Goal: Check status: Check status

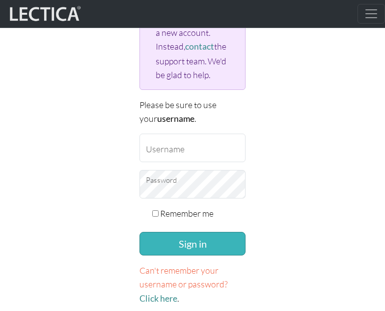
scroll to position [197, 0]
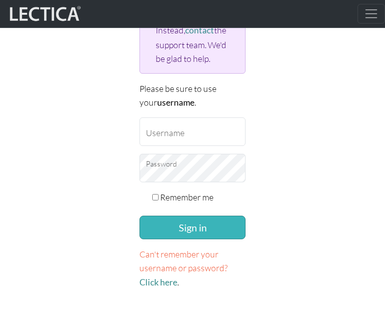
type input "zackvr"
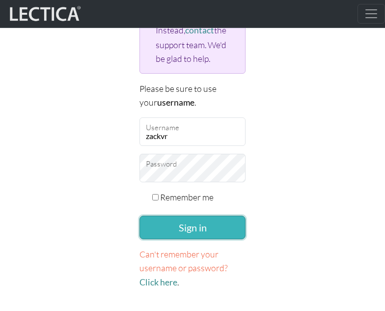
click at [184, 233] on button "Sign in" at bounding box center [193, 228] width 106 height 24
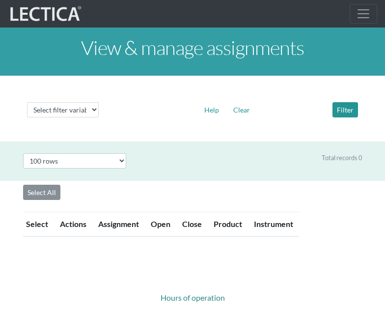
select select "100"
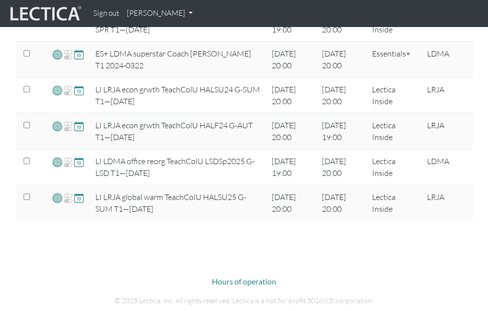
scroll to position [295, 0]
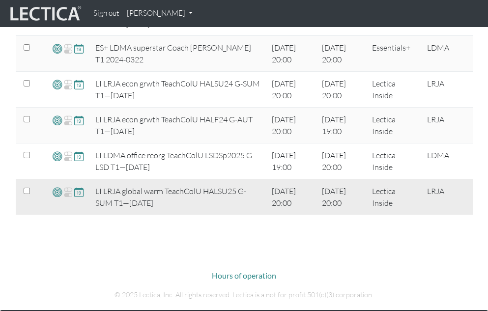
click at [77, 192] on span at bounding box center [78, 191] width 9 height 11
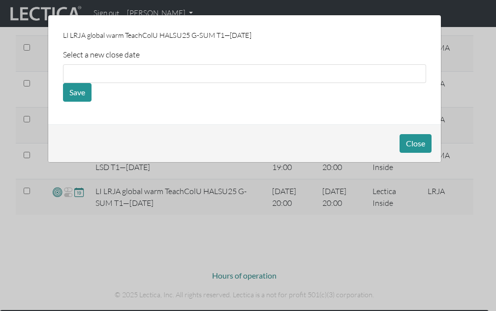
click at [279, 30] on p "LI LRJA global warm TeachColU HALSU25 G-SUM T1—25-07-21" at bounding box center [244, 35] width 363 height 11
click at [385, 138] on button "Close" at bounding box center [415, 143] width 32 height 19
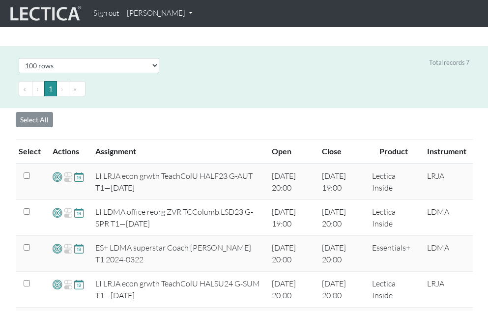
scroll to position [0, 0]
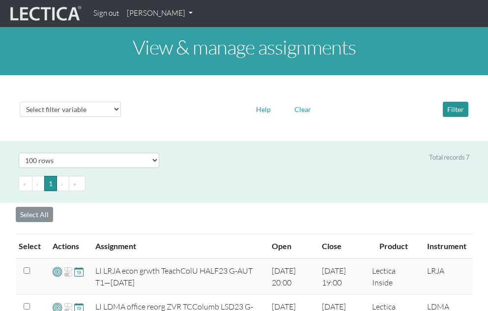
click at [172, 15] on link "Zack Van Rossum" at bounding box center [160, 13] width 74 height 19
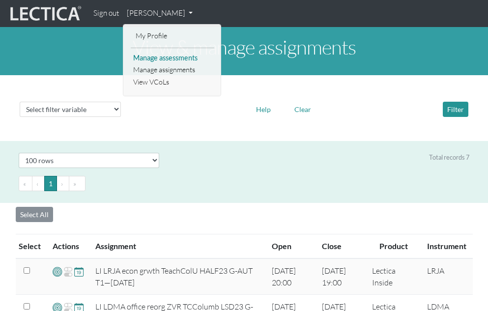
click at [185, 56] on link "Manage assessments" at bounding box center [173, 58] width 84 height 12
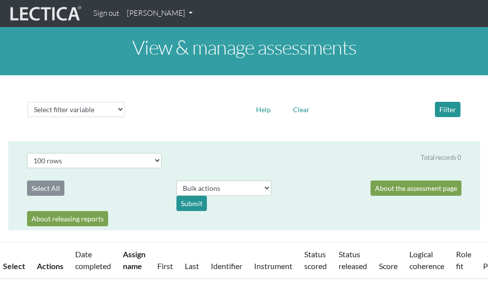
select select "100"
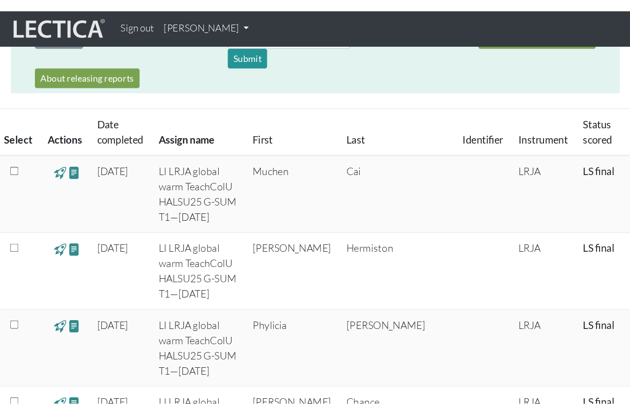
scroll to position [197, 0]
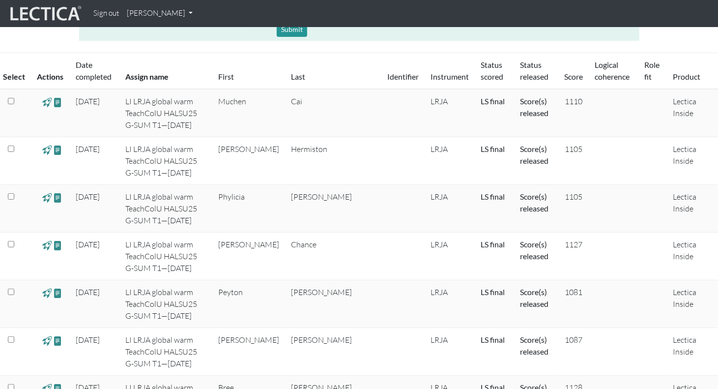
click at [401, 15] on div "Sign out Zack Van Rossum My Profile Manage assessments Manage assignments View …" at bounding box center [399, 13] width 621 height 19
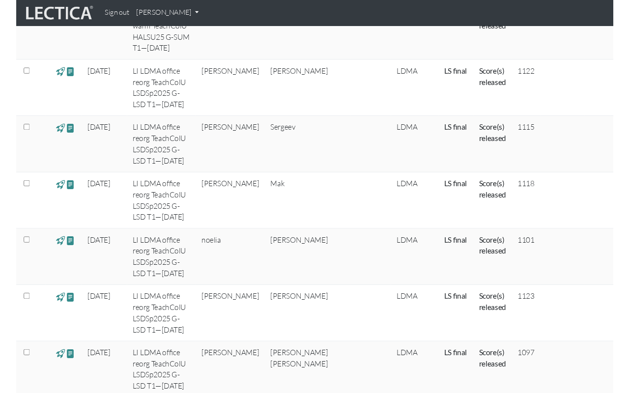
scroll to position [1376, 0]
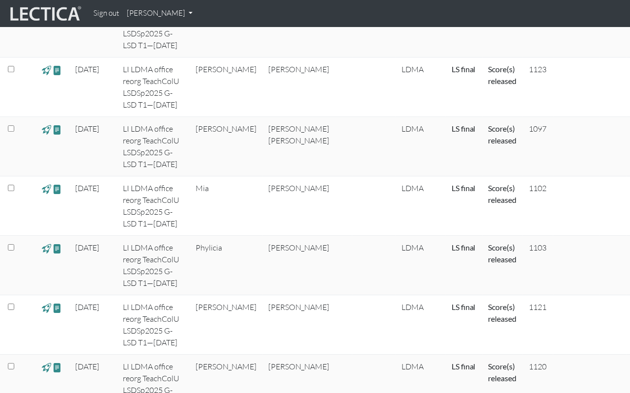
scroll to position [1638, 0]
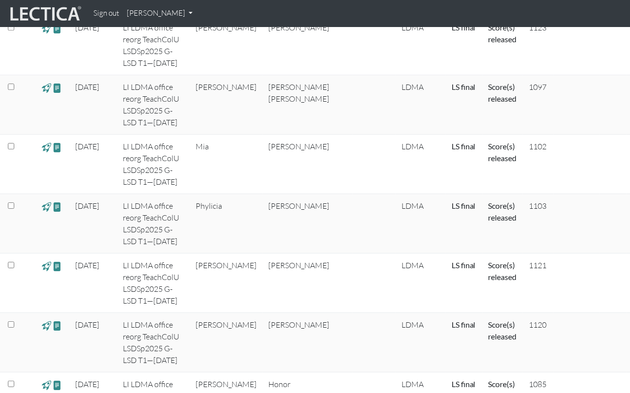
click at [274, 8] on div "Sign out Zack Van Rossum My Profile Manage assessments Manage assignments View …" at bounding box center [355, 13] width 533 height 19
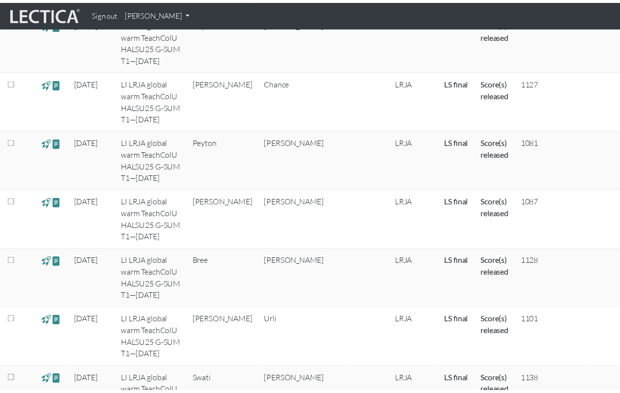
scroll to position [327, 0]
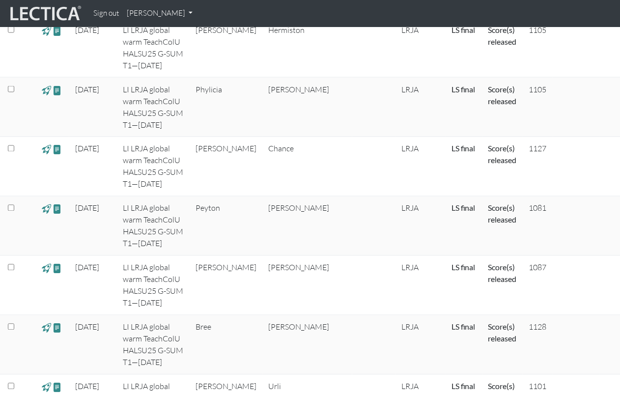
click at [283, 137] on td "Felix" at bounding box center [308, 107] width 90 height 59
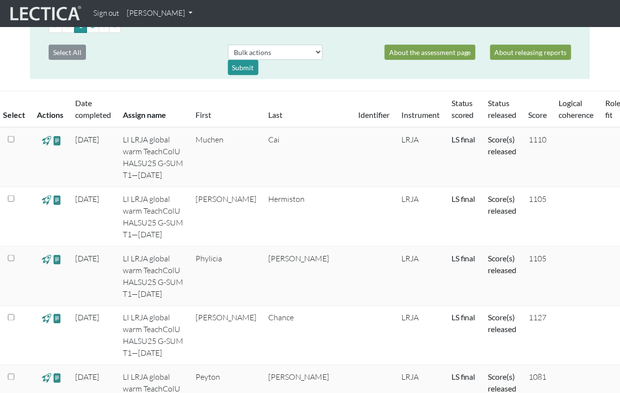
scroll to position [197, 0]
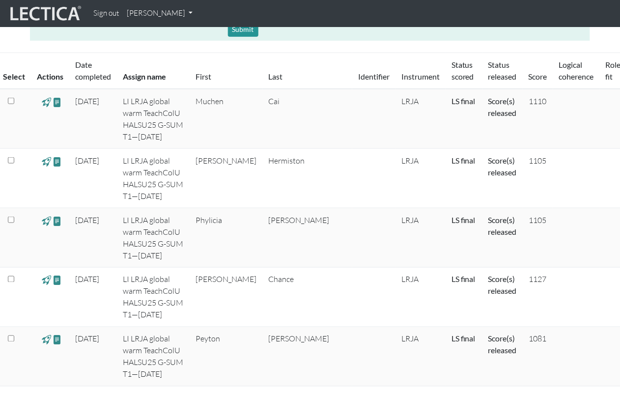
click at [327, 23] on div "Sign out Zack Van Rossum My Profile Manage assessments Manage assignments View …" at bounding box center [350, 13] width 523 height 19
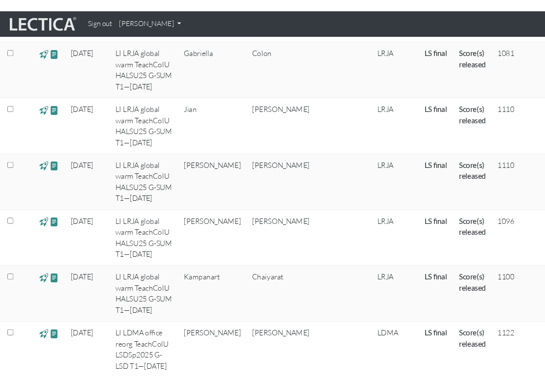
scroll to position [1117, 0]
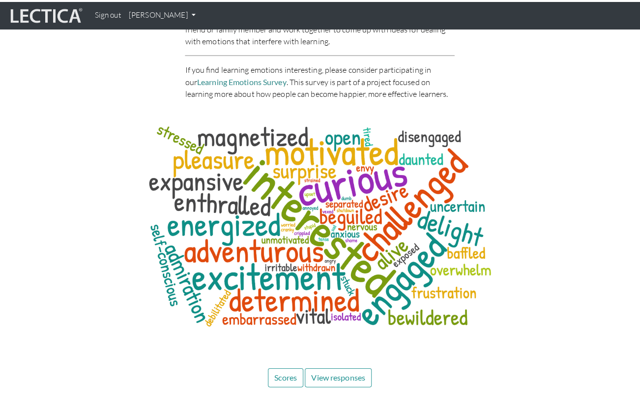
scroll to position [3801, 0]
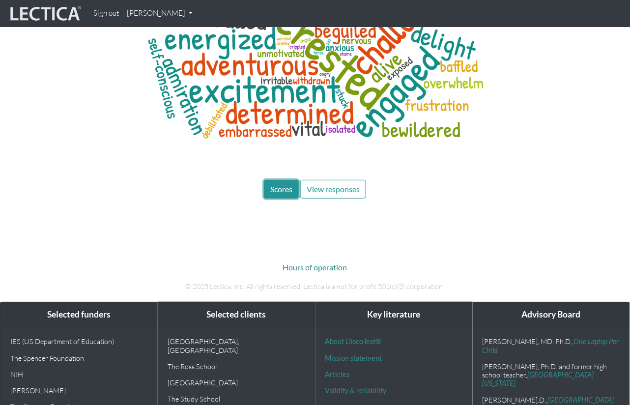
click at [279, 185] on span "Scores" at bounding box center [281, 188] width 22 height 9
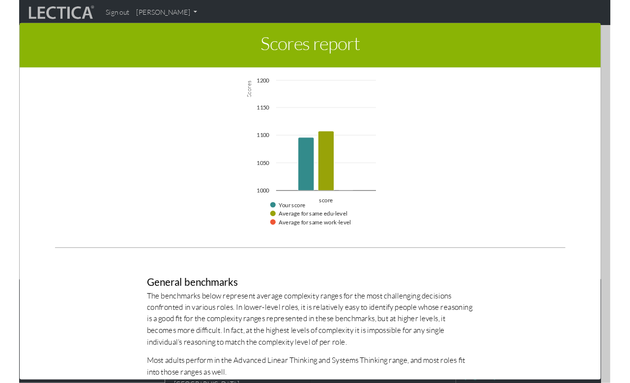
scroll to position [852, 0]
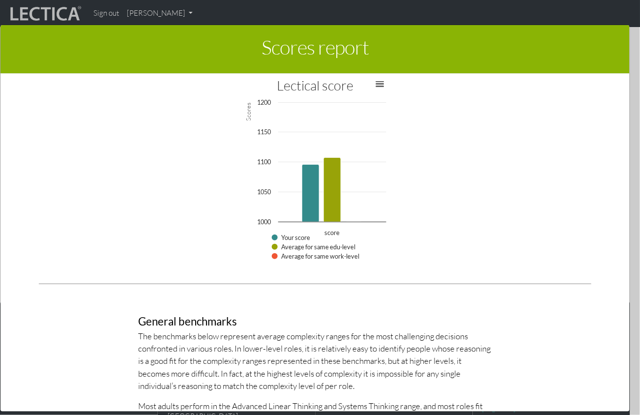
click at [628, 45] on div "Scores report × This section of your report presents information about your Lec…" at bounding box center [320, 217] width 640 height 415
